Goal: Navigation & Orientation: Find specific page/section

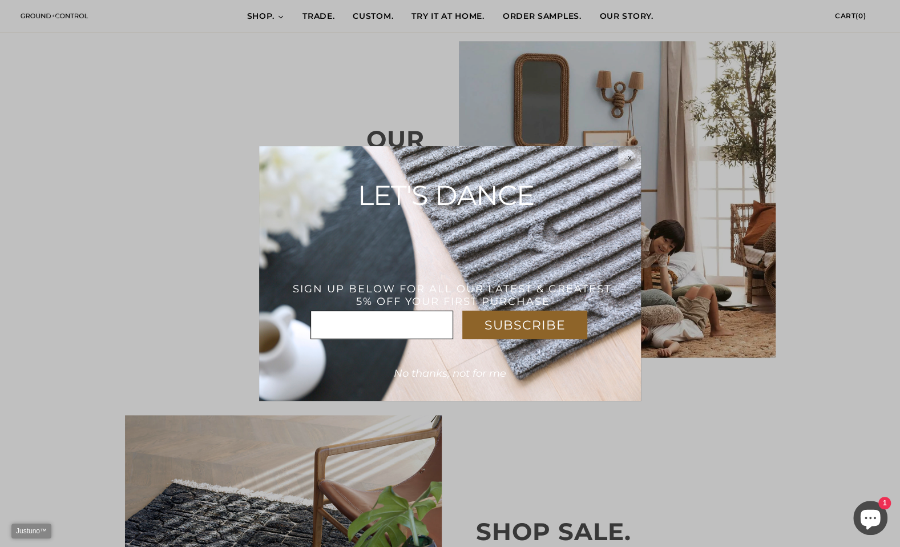
click at [618, 0] on html "Justuno™ ✕ SUBSCRIBE * x LET'S DANCE THANK YOU! USE CODE : WELCOME5%OFF SIGN UP…" at bounding box center [450, 0] width 900 height 0
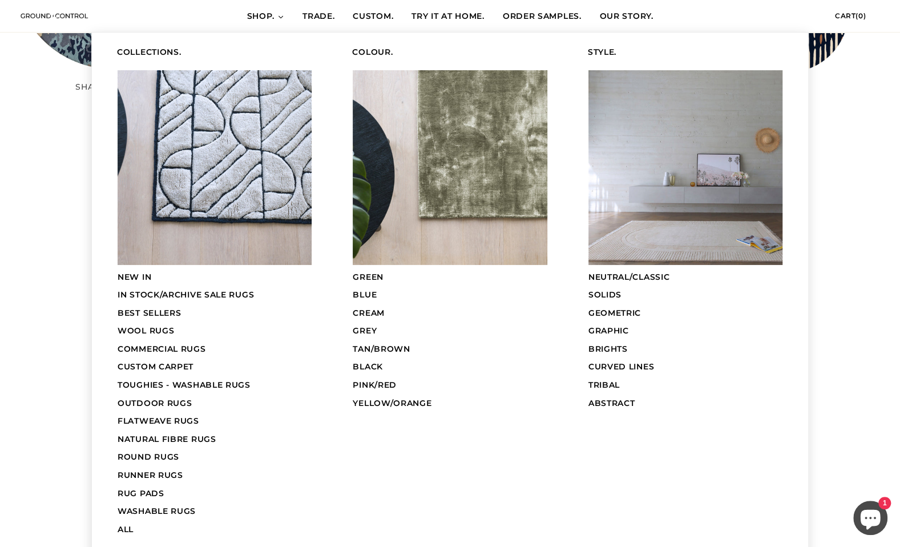
click at [168, 344] on span "COMMERCIAL RUGS" at bounding box center [162, 349] width 88 height 10
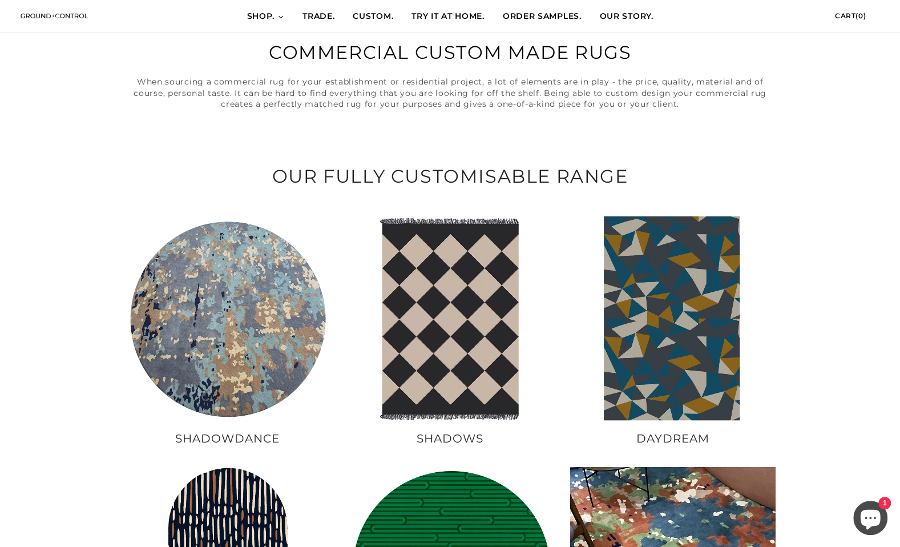
scroll to position [255, 0]
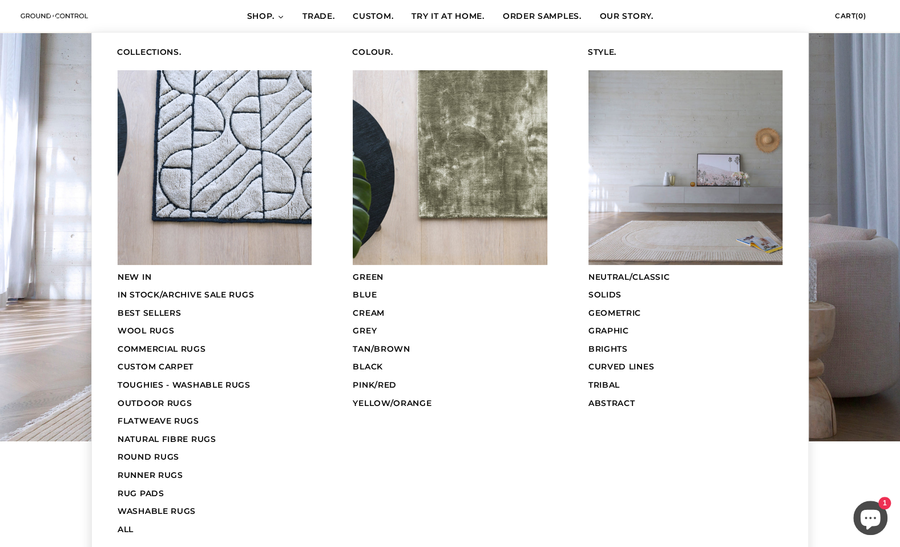
scroll to position [57, 0]
click at [138, 361] on span "CUSTOM CARPET" at bounding box center [156, 366] width 76 height 10
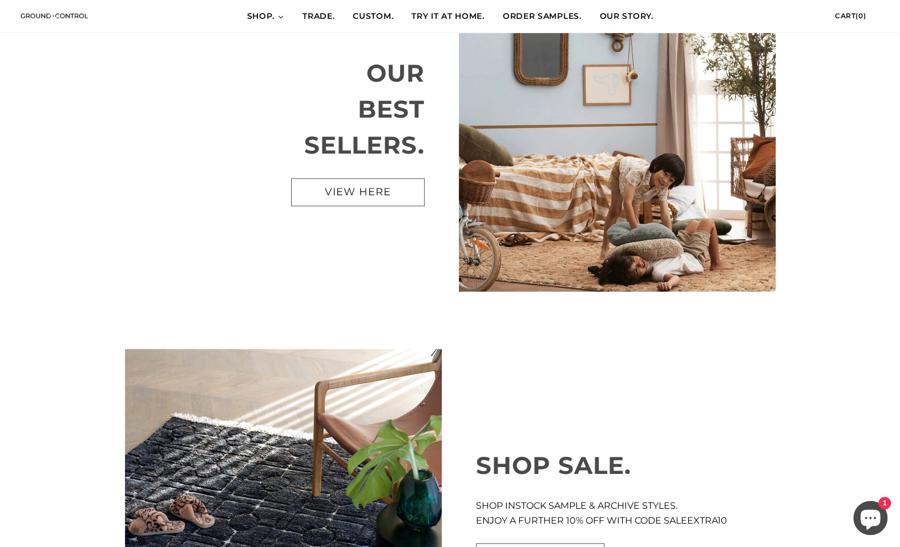
scroll to position [628, 0]
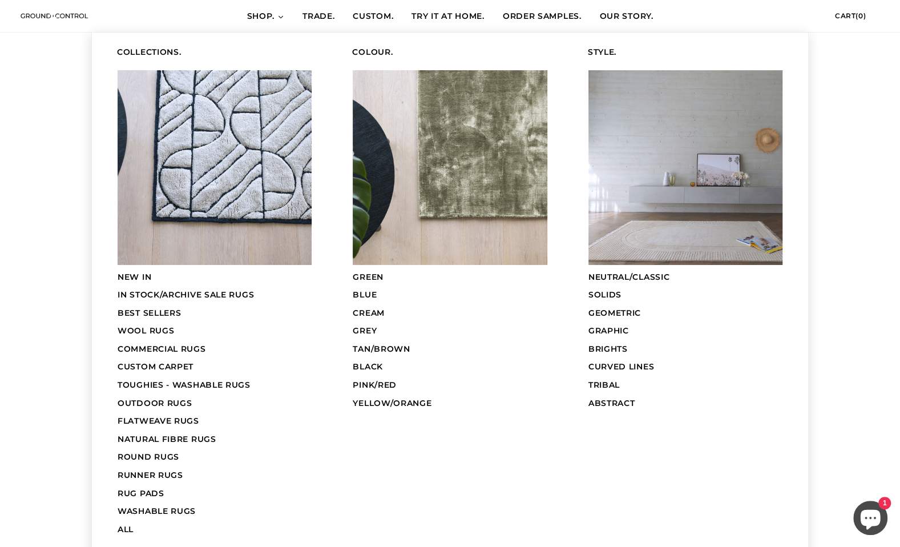
click at [160, 328] on span "WOOL RUGS" at bounding box center [146, 330] width 57 height 10
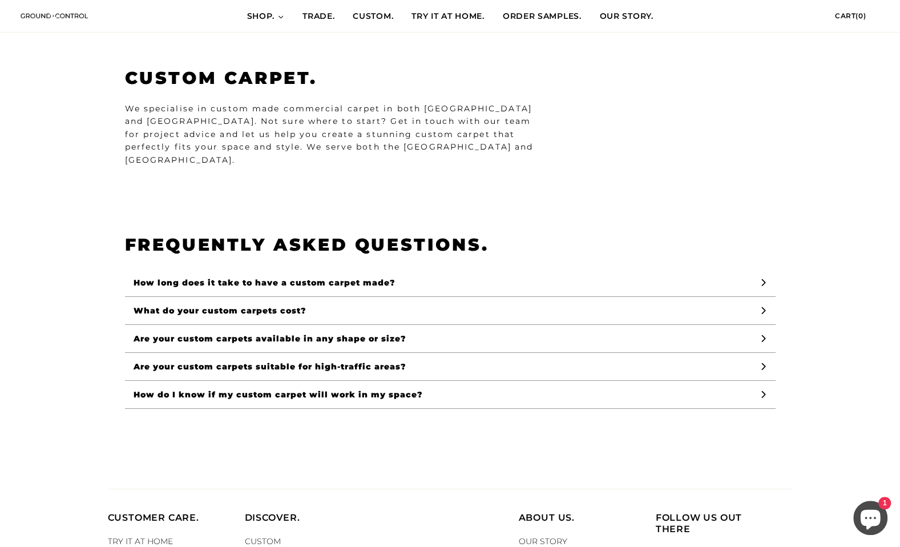
scroll to position [2546, 0]
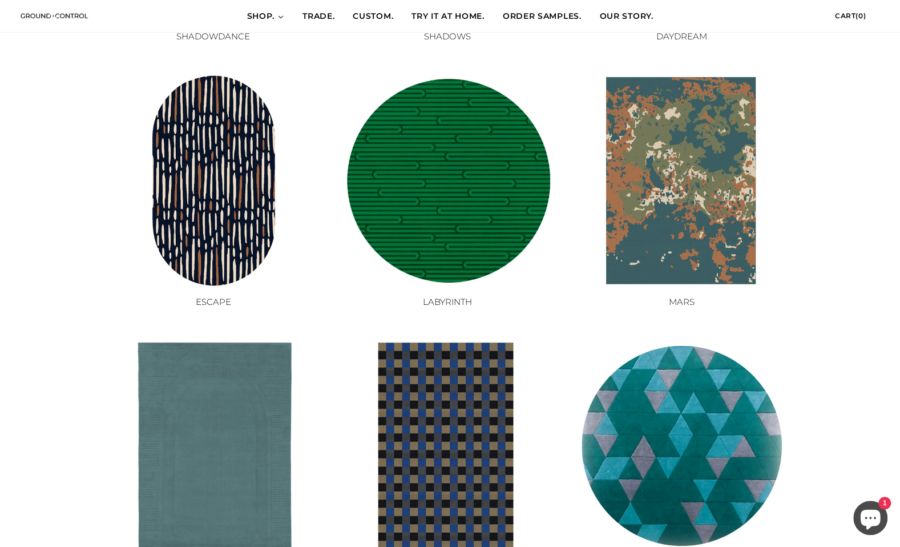
scroll to position [913, 0]
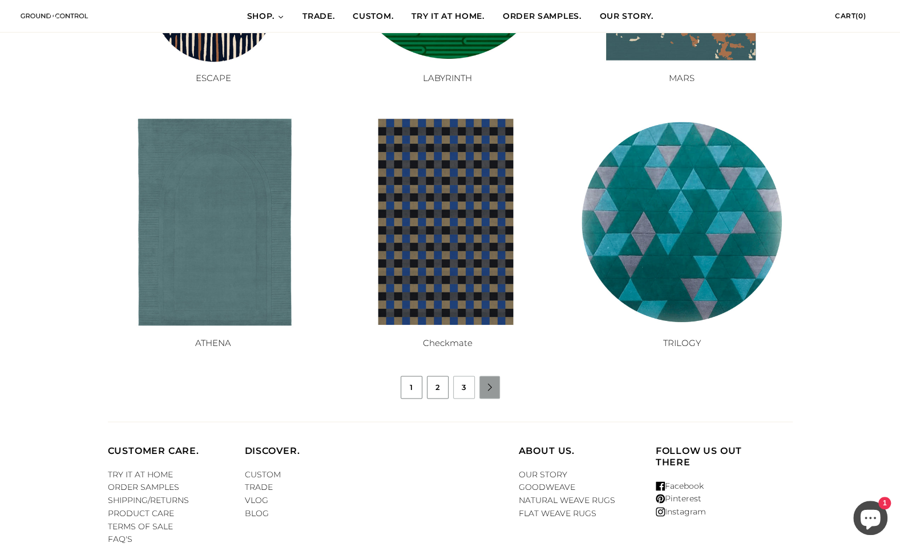
click at [430, 389] on link "2" at bounding box center [438, 387] width 21 height 22
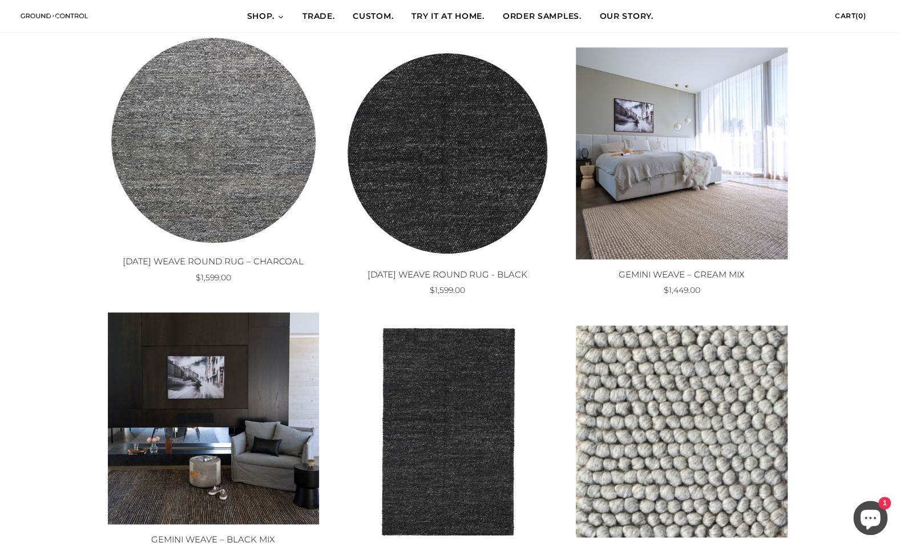
scroll to position [856, 0]
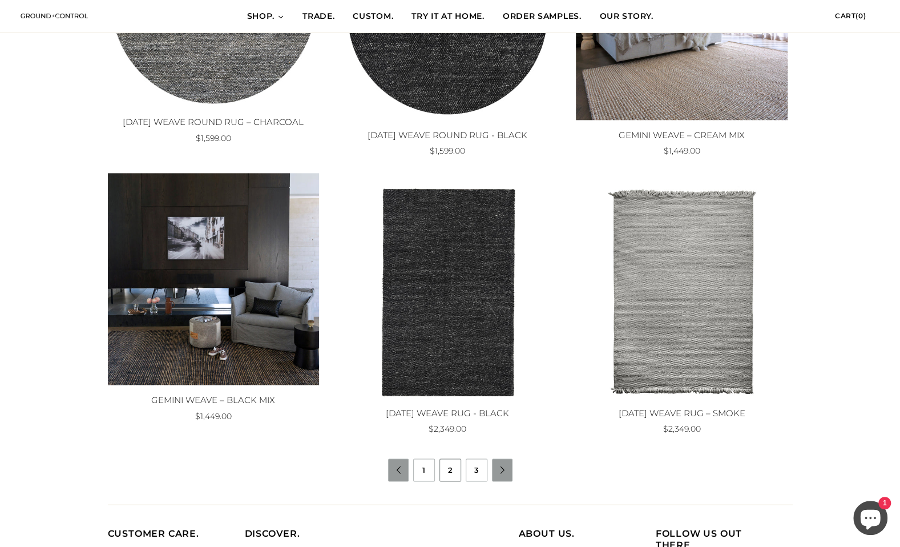
click at [454, 472] on link "2" at bounding box center [450, 470] width 21 height 22
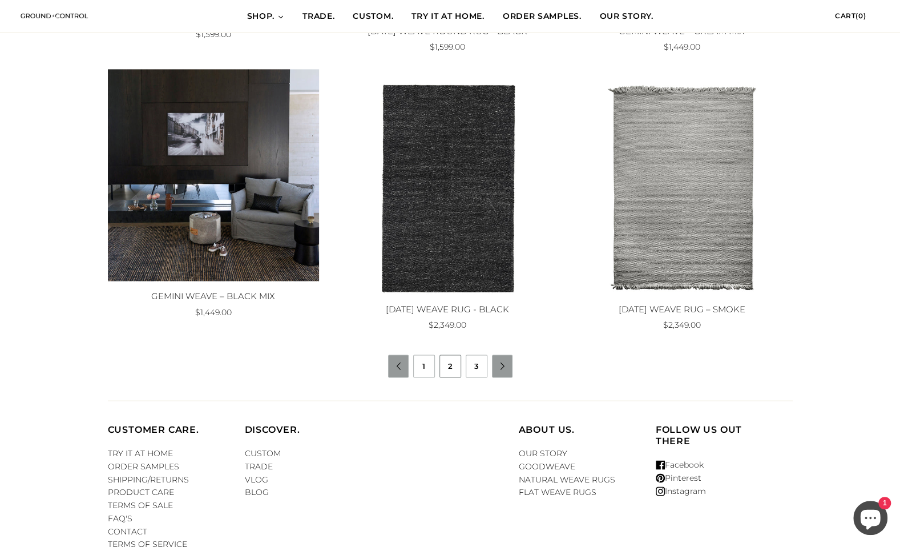
scroll to position [971, 0]
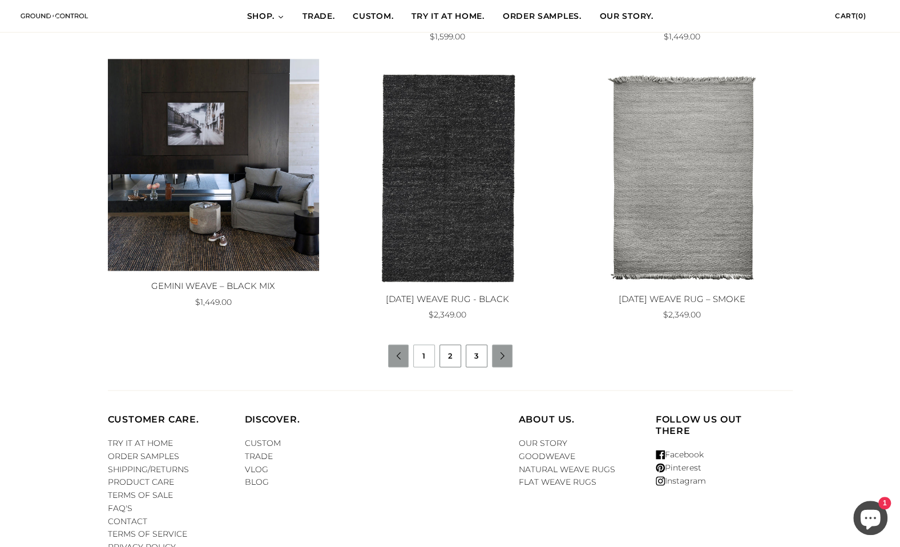
click at [478, 355] on link "3" at bounding box center [476, 356] width 21 height 22
